Goal: Task Accomplishment & Management: Complete application form

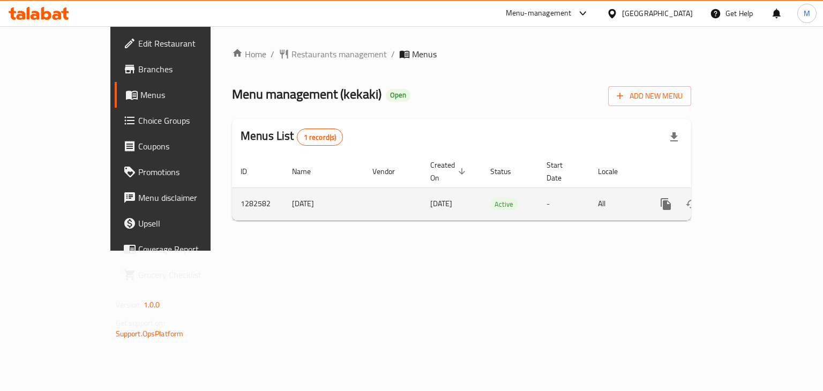
click at [756, 195] on link "enhanced table" at bounding box center [743, 204] width 26 height 26
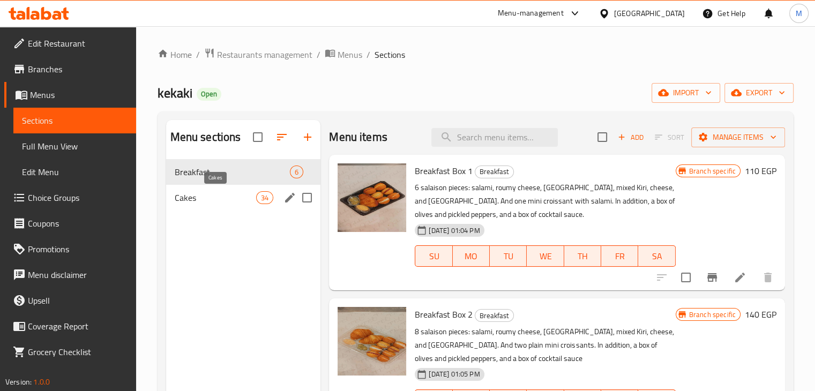
click at [234, 195] on span "Cakes" at bounding box center [216, 197] width 82 height 13
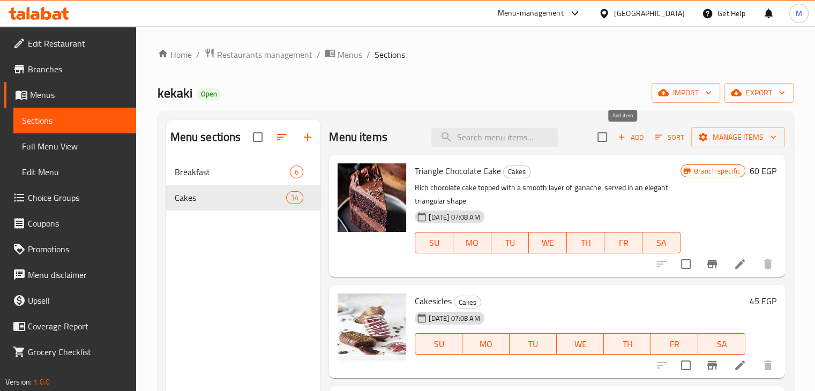
drag, startPoint x: 596, startPoint y: 138, endPoint x: 633, endPoint y: 137, distance: 37.5
click at [633, 137] on div "Add Sort Manage items" at bounding box center [691, 137] width 188 height 23
click at [633, 137] on span "Add" at bounding box center [630, 137] width 29 height 12
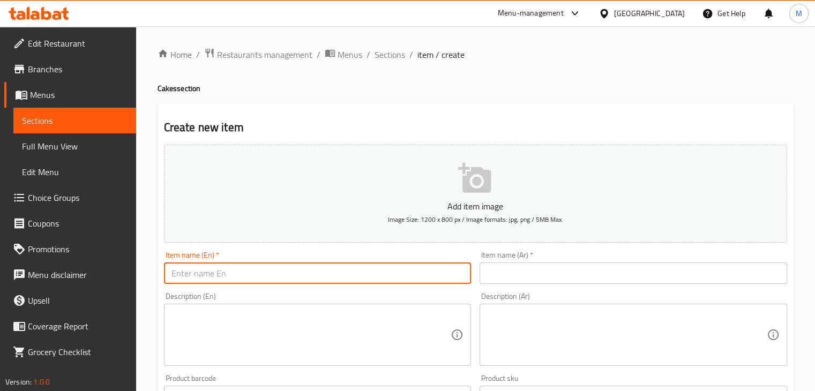
click at [274, 272] on input "text" at bounding box center [318, 273] width 308 height 21
type input "Cream Cake"
click at [546, 266] on input "text" at bounding box center [634, 273] width 308 height 21
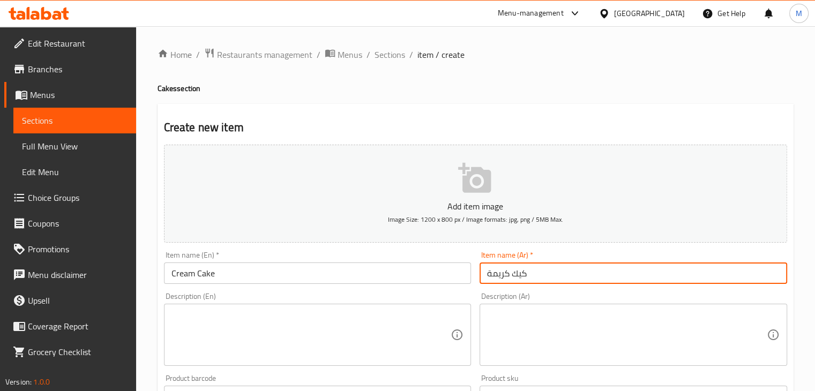
type input "كيك كريمة"
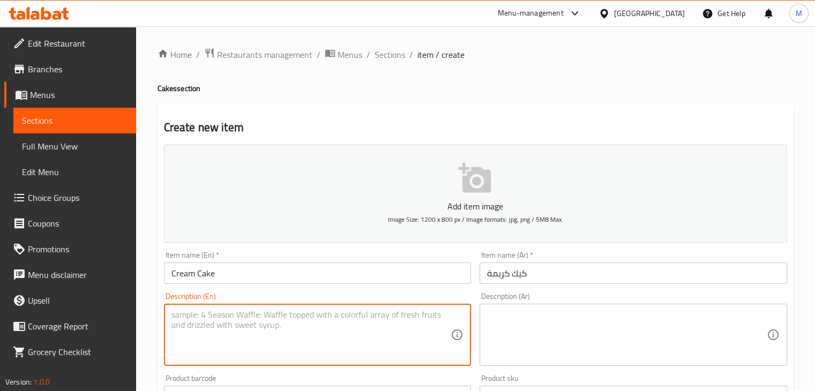
click at [277, 316] on textarea at bounding box center [311, 335] width 280 height 51
type textarea "Vanilla Cake with your 3 colors of your choice"
click at [520, 346] on textarea at bounding box center [627, 335] width 280 height 51
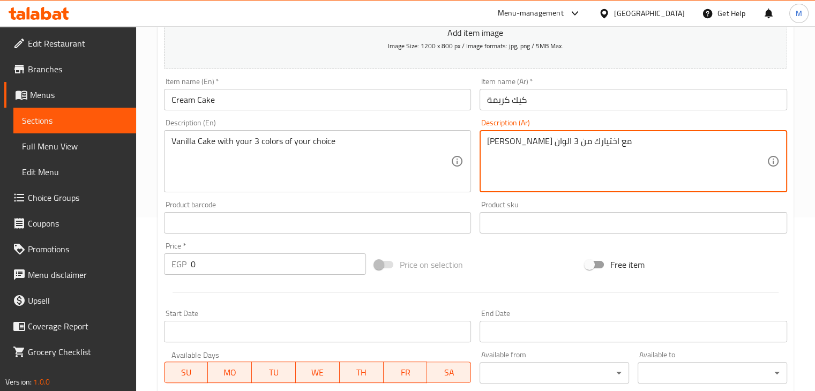
scroll to position [178, 0]
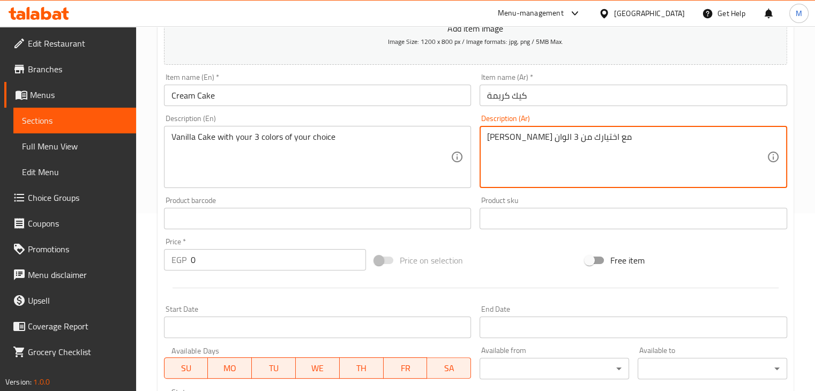
type textarea "[PERSON_NAME] مع اختيارك من 3 الوان"
click at [238, 260] on input "0" at bounding box center [278, 259] width 175 height 21
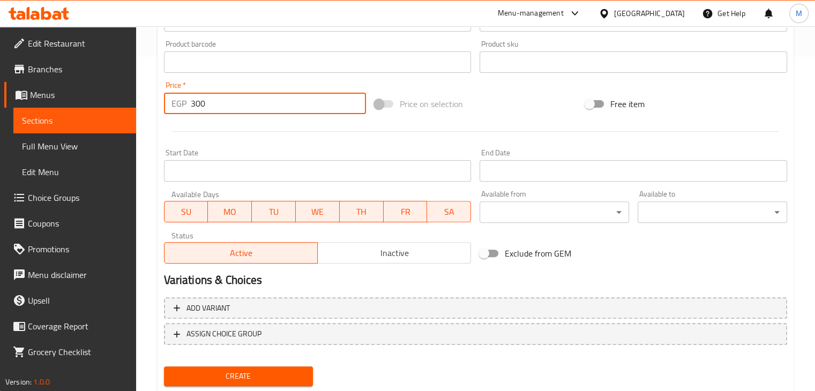
scroll to position [366, 0]
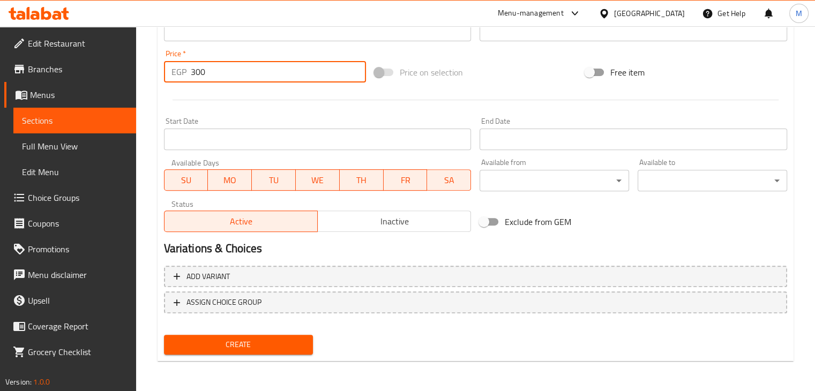
type input "300"
click at [230, 341] on span "Create" at bounding box center [239, 344] width 132 height 13
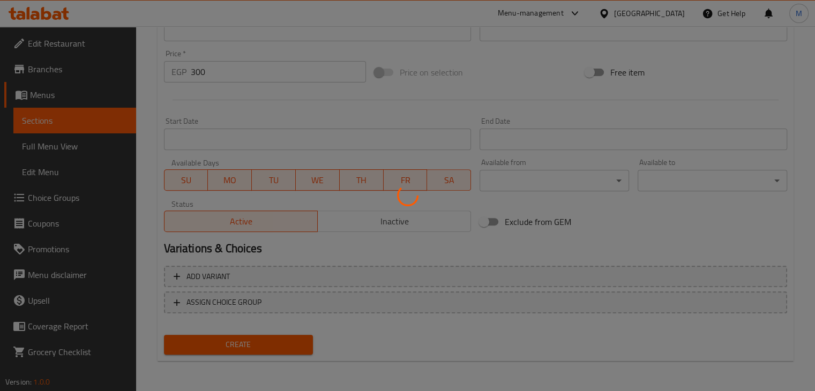
type input "0"
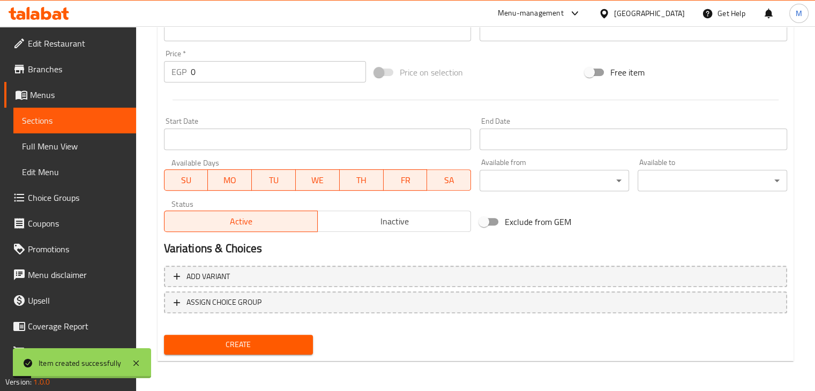
scroll to position [0, 0]
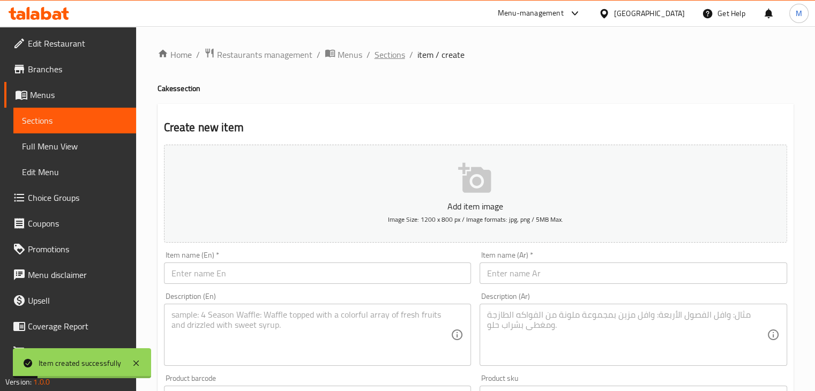
click at [403, 48] on span "Sections" at bounding box center [390, 54] width 31 height 13
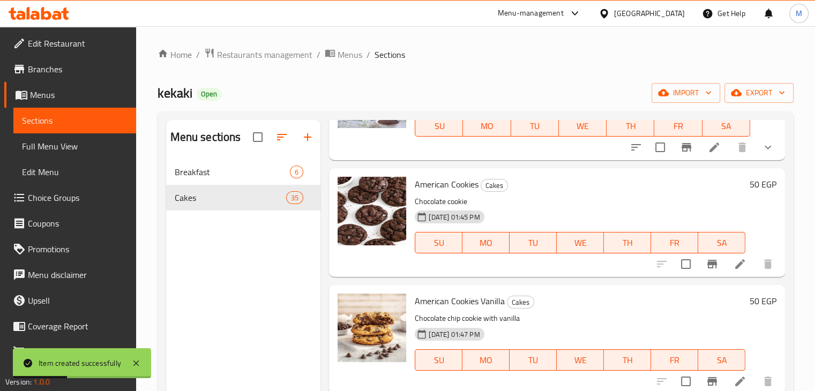
scroll to position [150, 0]
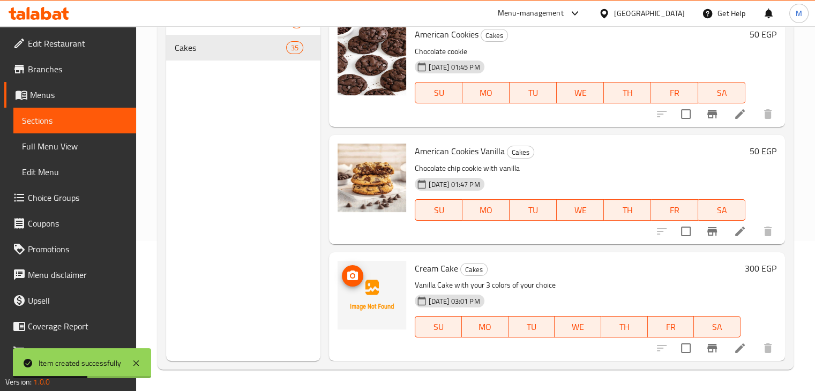
click at [348, 280] on div at bounding box center [372, 295] width 69 height 69
click at [352, 263] on img at bounding box center [372, 295] width 69 height 69
click at [352, 270] on icon "upload picture" at bounding box center [352, 276] width 13 height 13
